Goal: Information Seeking & Learning: Learn about a topic

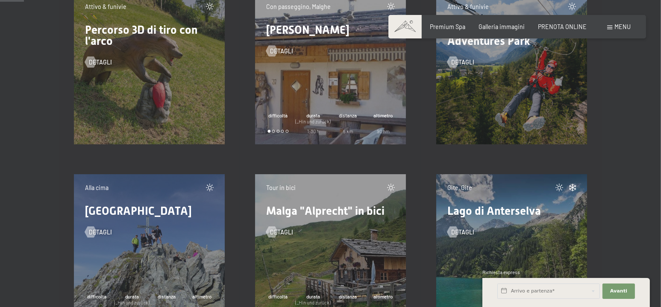
scroll to position [470, 0]
click at [313, 95] on div "Con passeggino, Malghe Malga Adler detagli difficoltà durata (_Hin und zurück) …" at bounding box center [330, 68] width 151 height 151
click at [280, 52] on span "detagli" at bounding box center [290, 51] width 23 height 9
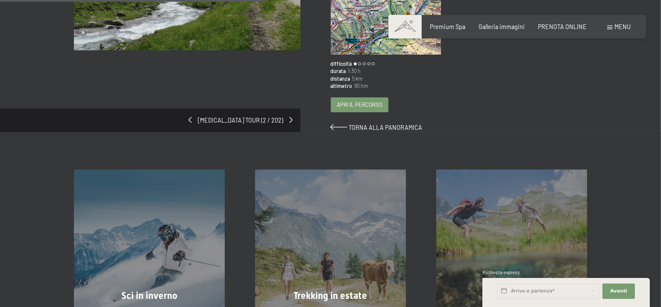
scroll to position [214, 0]
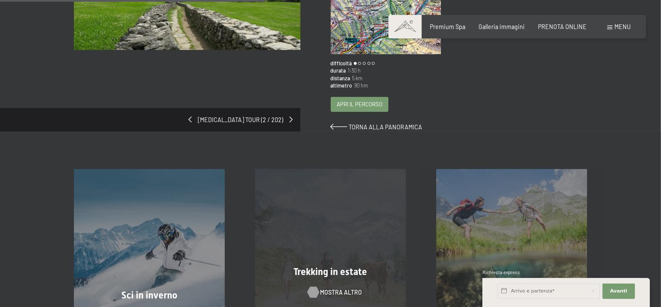
click at [325, 288] on span "mostra altro" at bounding box center [341, 292] width 42 height 9
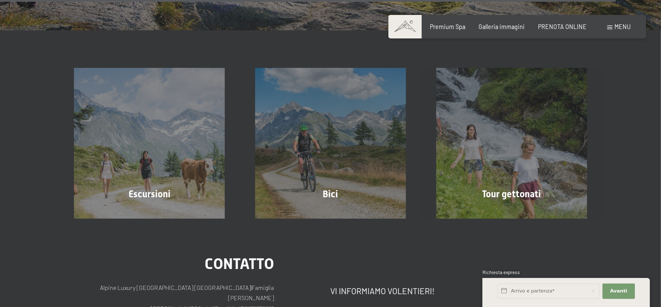
scroll to position [3941, 0]
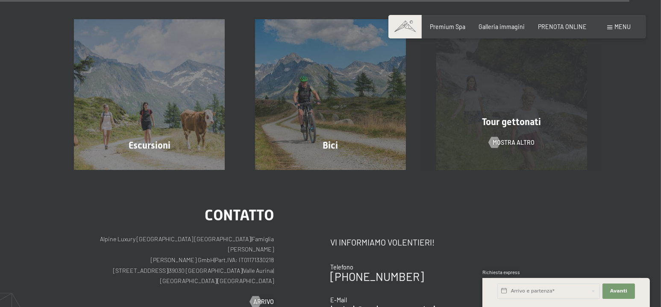
click at [522, 117] on span "Tour gettonati" at bounding box center [511, 122] width 59 height 11
click at [507, 138] on span "mostra altro" at bounding box center [522, 142] width 42 height 9
click at [517, 119] on div "Tour gettonati mostra altro" at bounding box center [511, 94] width 181 height 151
click at [520, 117] on span "Tour gettonati" at bounding box center [511, 122] width 59 height 11
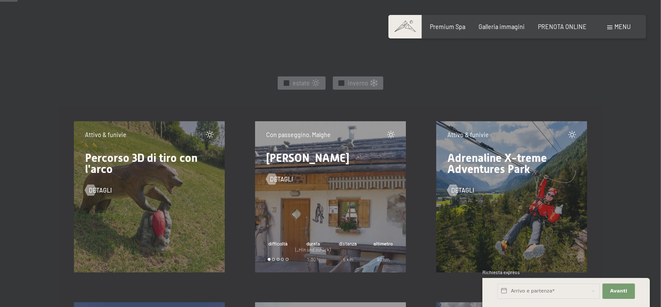
scroll to position [384, 0]
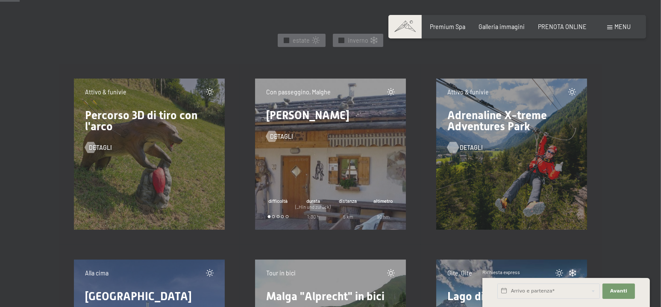
click at [466, 146] on span "detagli" at bounding box center [471, 148] width 23 height 9
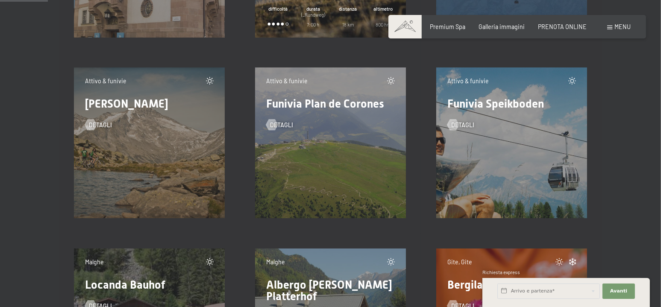
scroll to position [940, 0]
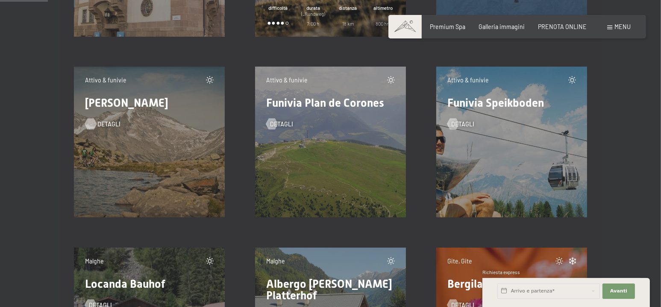
click at [109, 122] on span "detagli" at bounding box center [108, 124] width 23 height 9
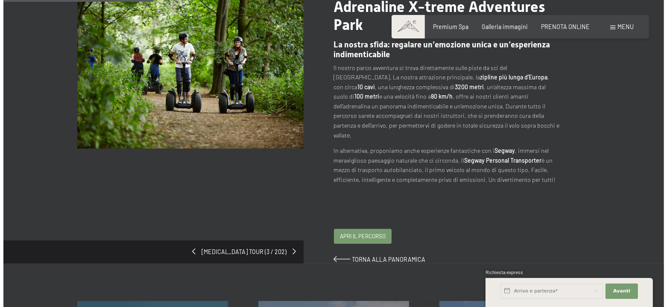
scroll to position [128, 0]
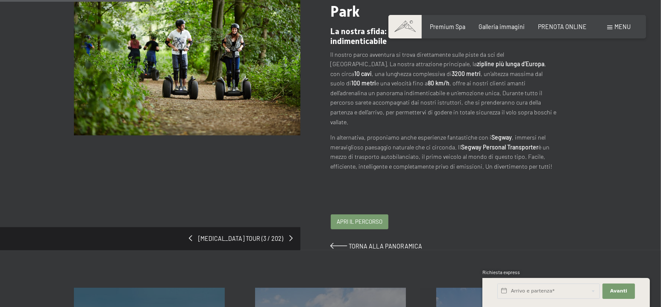
click at [367, 218] on span "Apri il percorso" at bounding box center [360, 222] width 46 height 8
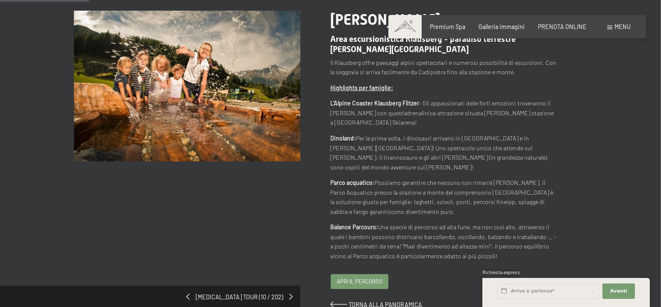
scroll to position [85, 0]
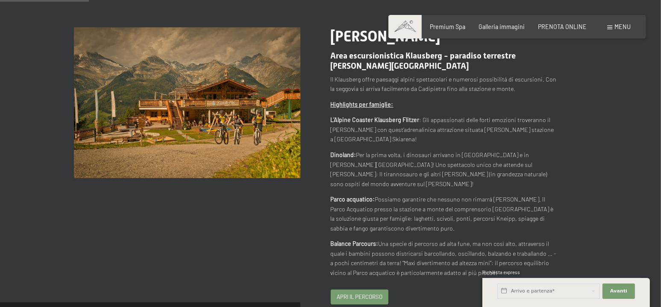
click at [352, 290] on div "Apri il percorso" at bounding box center [359, 297] width 57 height 14
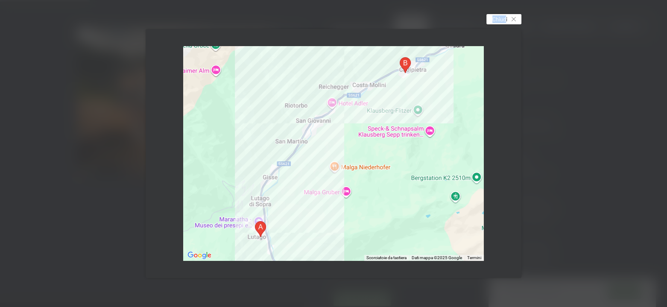
click at [504, 22] on div "Per esplorare la mappa con gesti tattili, tocca due volte e tieni premuto il di…" at bounding box center [334, 153] width 399 height 271
click at [504, 21] on span "Chiudi" at bounding box center [500, 19] width 15 height 8
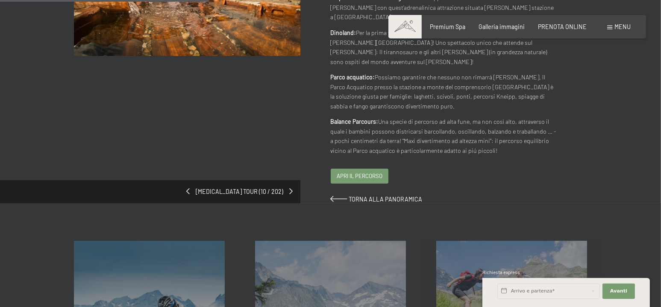
scroll to position [214, 0]
